Goal: Task Accomplishment & Management: Use online tool/utility

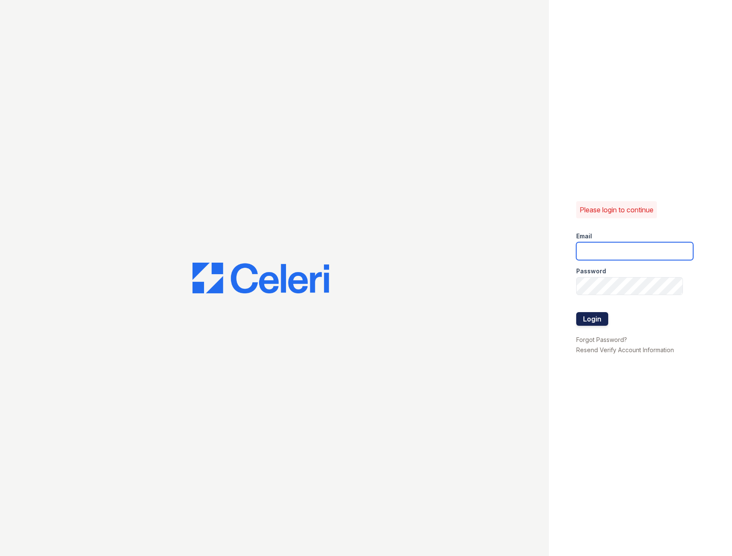
type input "[EMAIL_ADDRESS][DOMAIN_NAME]"
click at [604, 316] on button "Login" at bounding box center [592, 319] width 32 height 14
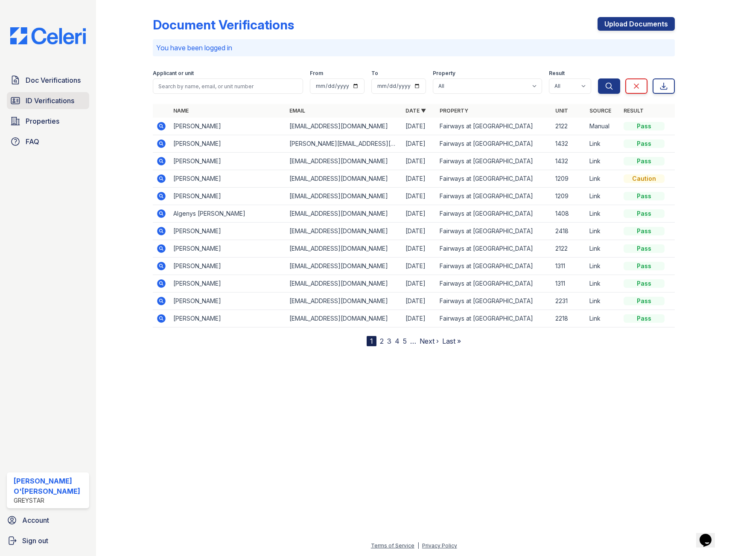
drag, startPoint x: 70, startPoint y: 95, endPoint x: 85, endPoint y: 96, distance: 15.5
click at [70, 95] on link "ID Verifications" at bounding box center [48, 100] width 82 height 17
